Goal: Obtain resource: Obtain resource

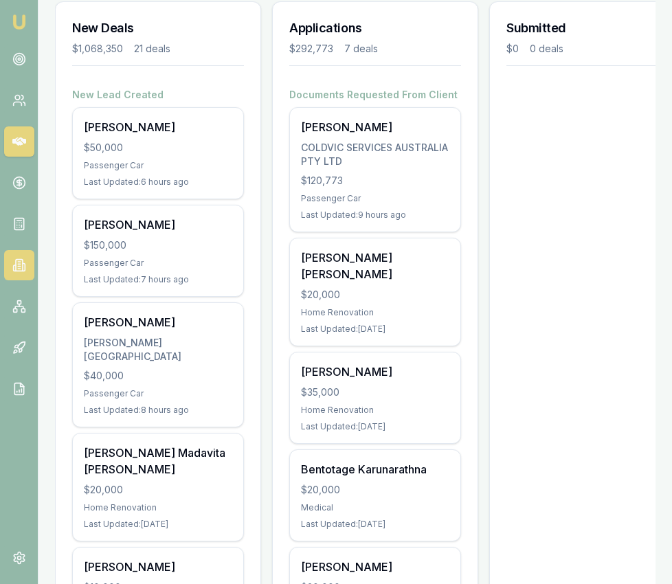
click at [29, 267] on link at bounding box center [19, 265] width 30 height 30
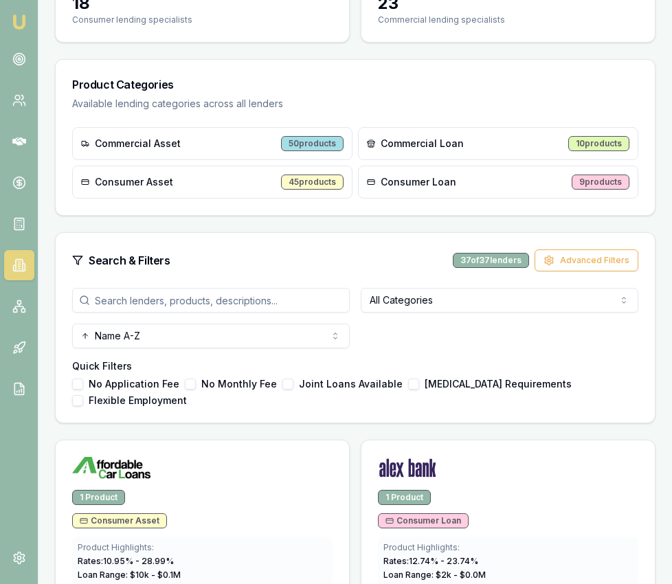
scroll to position [272, 0]
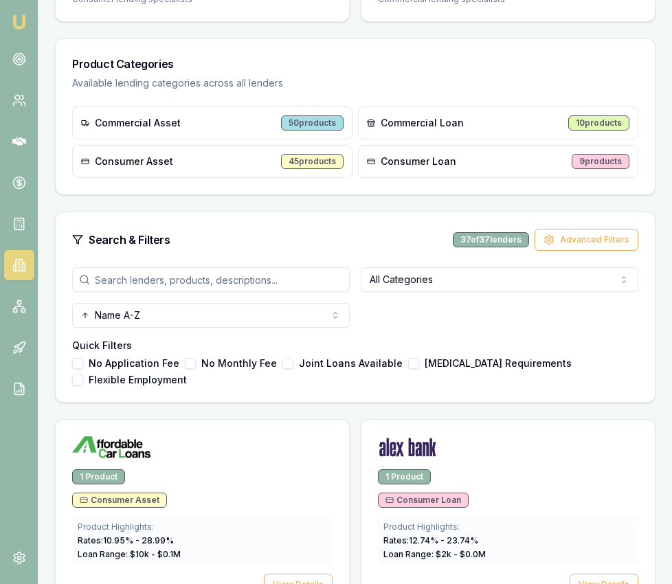
click at [302, 279] on input "search" at bounding box center [211, 279] width 278 height 25
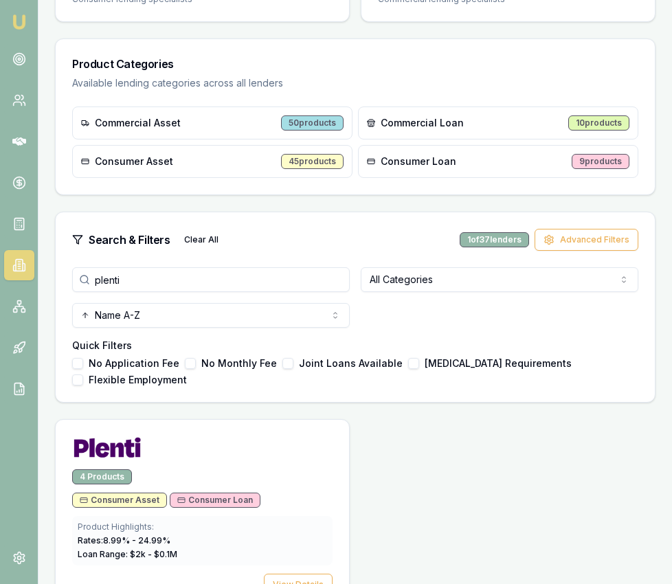
type input "plenti"
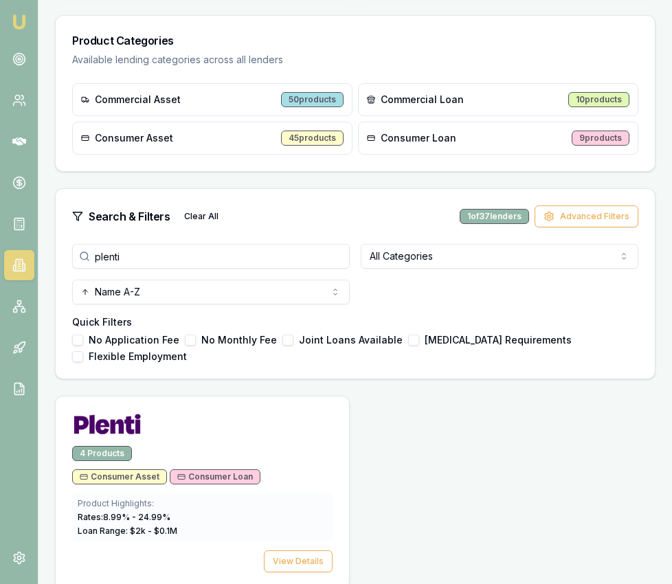
scroll to position [312, 0]
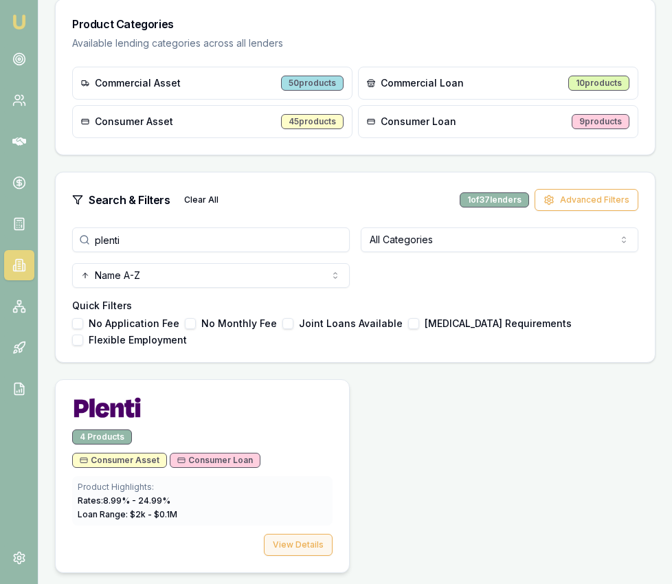
click at [298, 547] on button "View Details" at bounding box center [298, 545] width 69 height 22
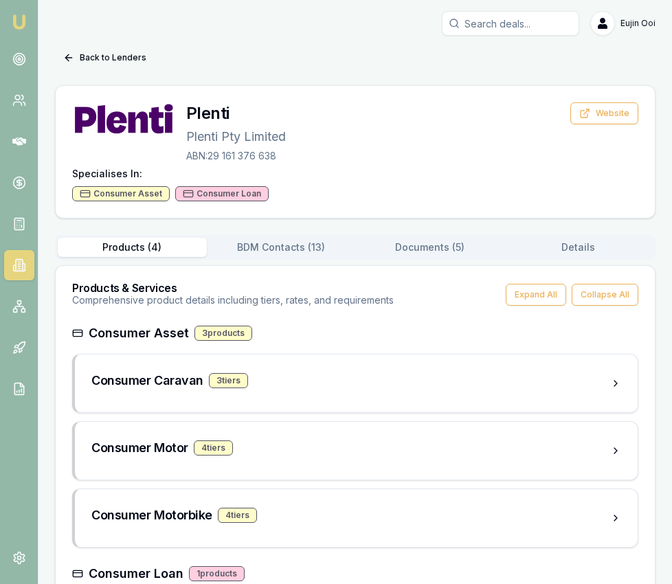
click at [453, 249] on button "Documents ( 5 )" at bounding box center [429, 247] width 149 height 19
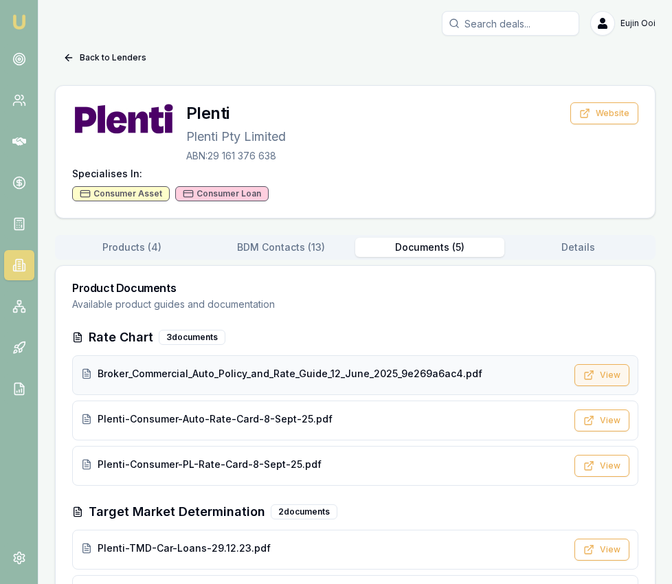
click at [598, 372] on button "View" at bounding box center [601, 375] width 55 height 22
